Goal: Task Accomplishment & Management: Use online tool/utility

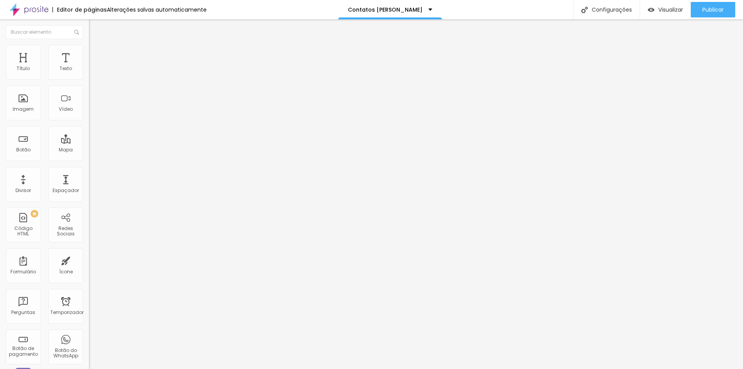
click at [89, 73] on input "Guia de Poses de Gestantes" at bounding box center [135, 69] width 93 height 8
type input "Aluguel de Figurinos"
click at [89, 160] on input "[URL][DOMAIN_NAME]" at bounding box center [135, 156] width 93 height 8
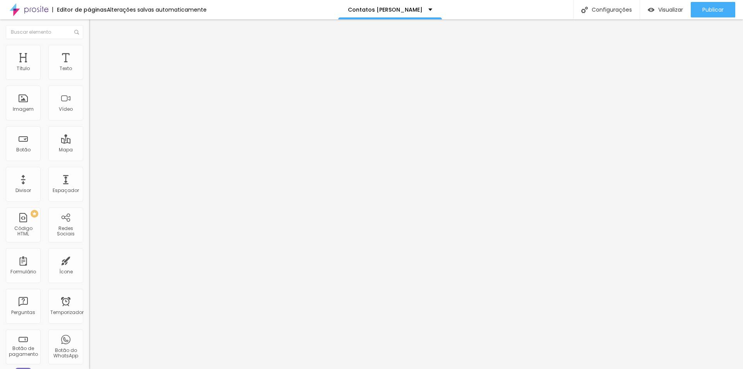
scroll to position [0, 53]
click at [89, 160] on input "[URL][DOMAIN_NAME]" at bounding box center [135, 156] width 93 height 8
paste input "[DOMAIN_NAME][URL]"
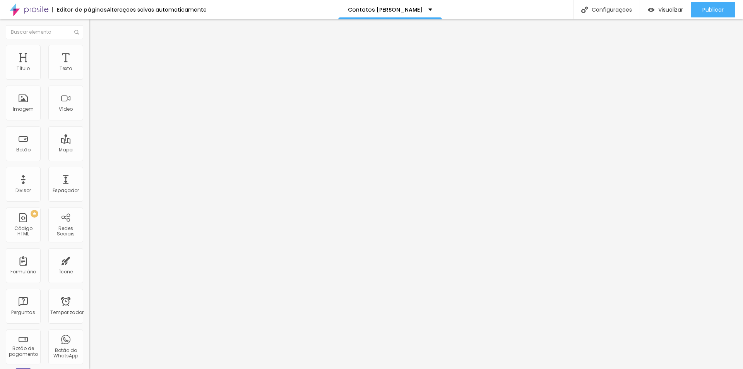
scroll to position [0, 129]
type input "[URL][DOMAIN_NAME]"
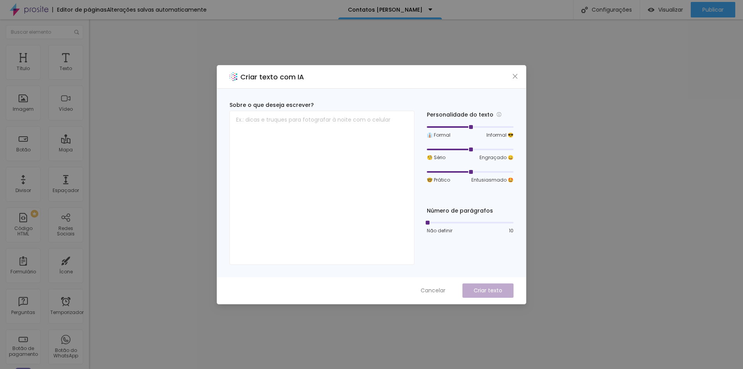
click at [542, 70] on div "Criar texto com IA Sobre o que deseja escrever? Personalidade do texto 👔 Formal…" at bounding box center [371, 184] width 743 height 369
click at [517, 79] on button "Fechar" at bounding box center [516, 76] width 8 height 8
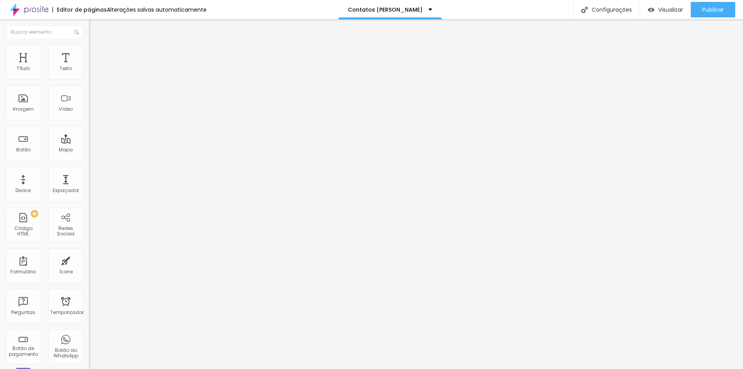
click at [89, 159] on input "[URL][DOMAIN_NAME]" at bounding box center [135, 156] width 93 height 8
